Goal: Use online tool/utility: Utilize a website feature to perform a specific function

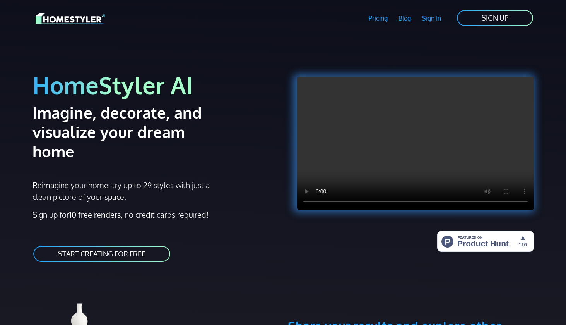
click at [371, 20] on link "Pricing" at bounding box center [378, 18] width 30 height 18
click at [134, 245] on link "START CREATING FOR FREE" at bounding box center [102, 253] width 139 height 17
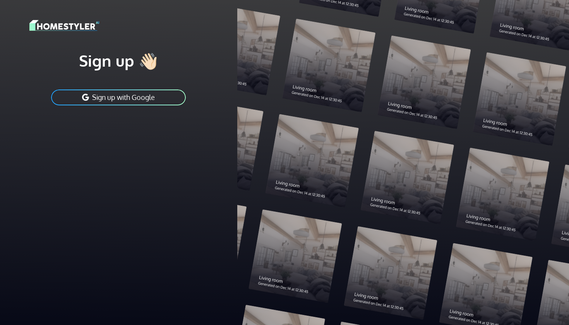
click at [138, 100] on button "Sign up with Google" at bounding box center [118, 97] width 136 height 17
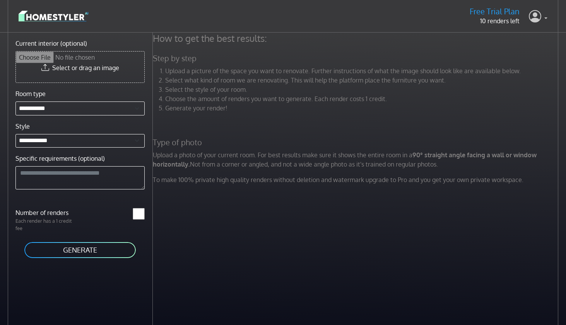
click at [544, 19] on link at bounding box center [538, 16] width 19 height 19
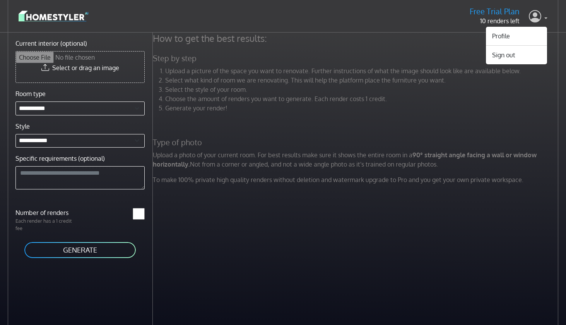
click at [544, 19] on link at bounding box center [538, 16] width 19 height 19
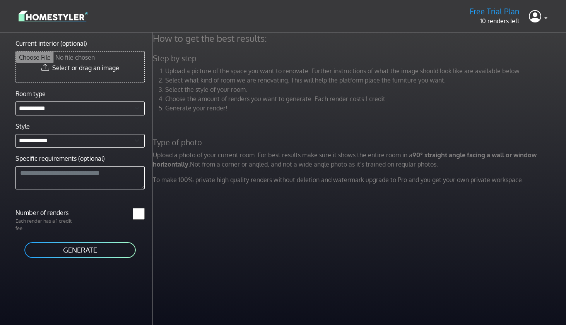
click at [65, 20] on img at bounding box center [54, 16] width 70 height 14
click at [80, 66] on input "Current interior (optional)" at bounding box center [80, 66] width 129 height 31
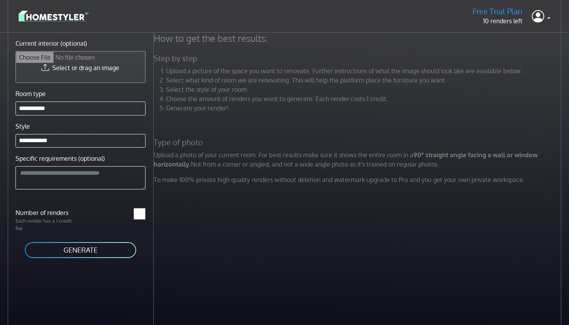
type input "**********"
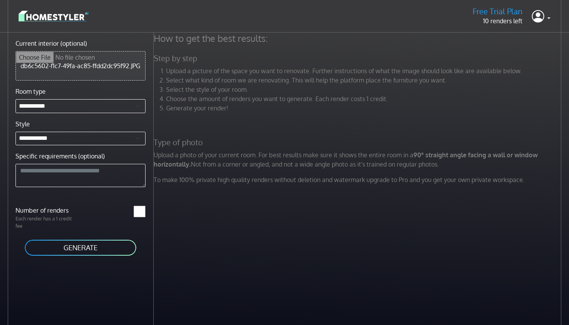
click at [90, 245] on button "GENERATE" at bounding box center [80, 247] width 113 height 17
